Goal: Information Seeking & Learning: Learn about a topic

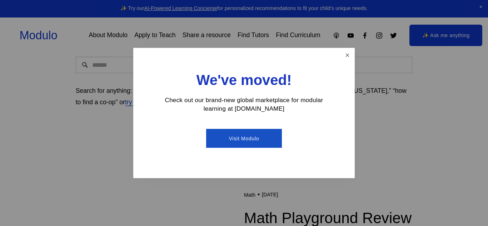
scroll to position [109, 0]
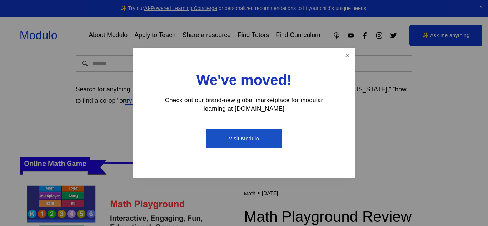
click at [336, 64] on div "We've moved! Check out our brand-new global marketplace for modular learning at…" at bounding box center [244, 113] width 222 height 130
click at [345, 58] on link "Close" at bounding box center [347, 55] width 13 height 13
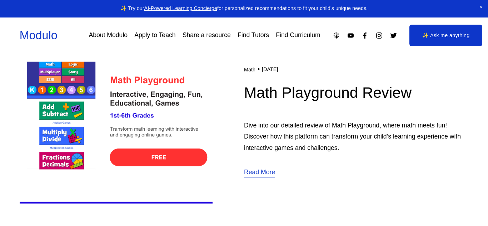
scroll to position [233, 0]
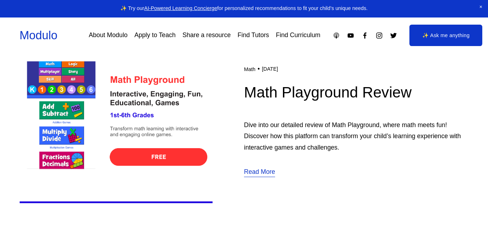
click at [145, 153] on img at bounding box center [116, 120] width 193 height 193
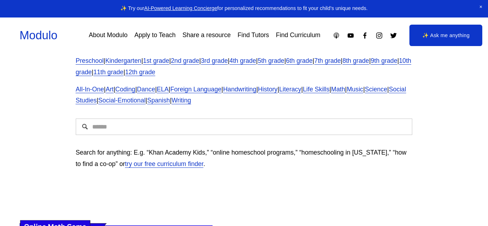
scroll to position [0, 0]
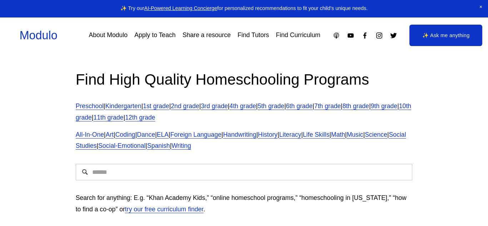
click at [345, 134] on span "Math" at bounding box center [338, 134] width 14 height 7
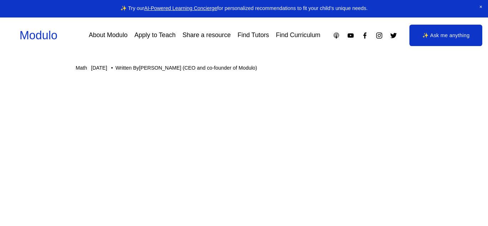
scroll to position [51, 0]
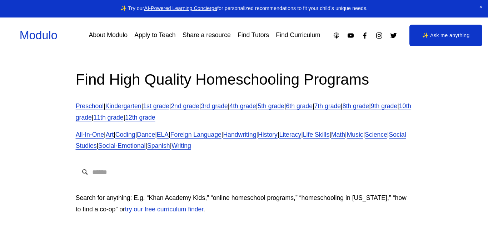
click at [341, 108] on link "7th grade" at bounding box center [328, 106] width 26 height 7
